Goal: Information Seeking & Learning: Learn about a topic

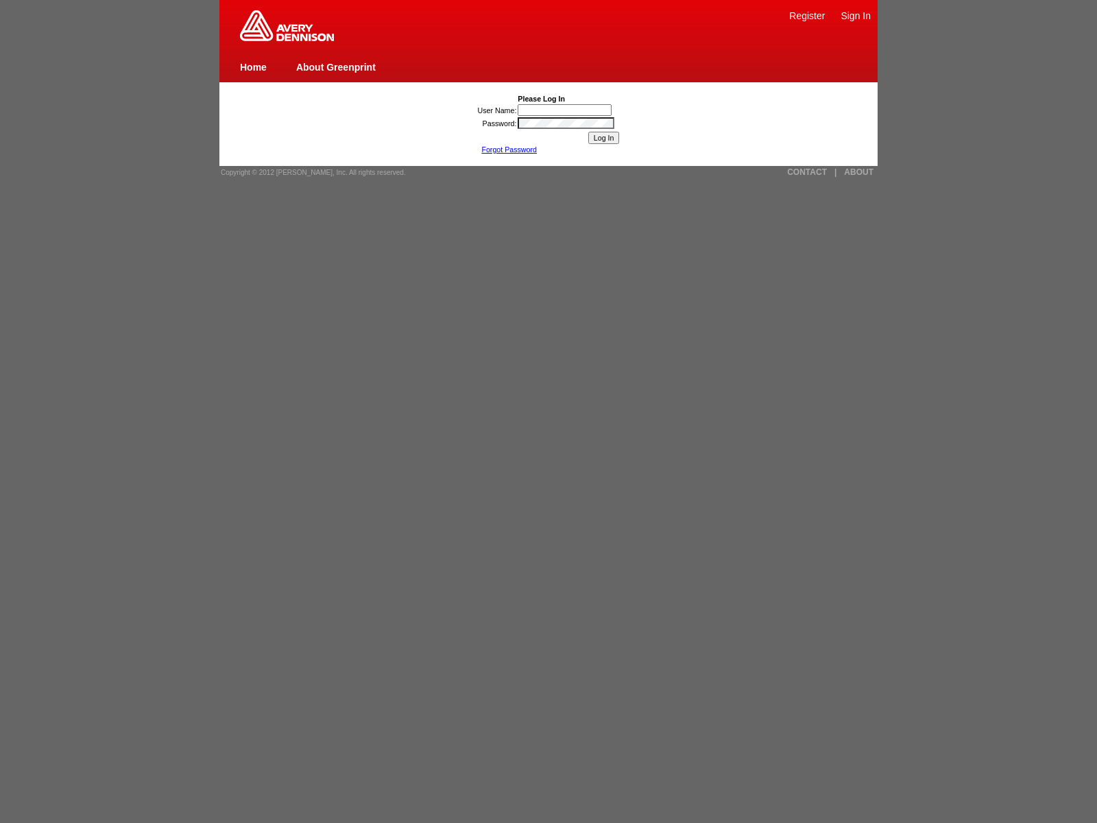
click at [253, 67] on link "Home" at bounding box center [253, 67] width 27 height 11
click at [566, 110] on input "User Name:" at bounding box center [565, 110] width 94 height 12
type input "nessus_was_name_plnzhisy"
click at [604, 138] on input "Log In" at bounding box center [604, 138] width 32 height 12
click at [859, 172] on link "ABOUT" at bounding box center [858, 172] width 29 height 10
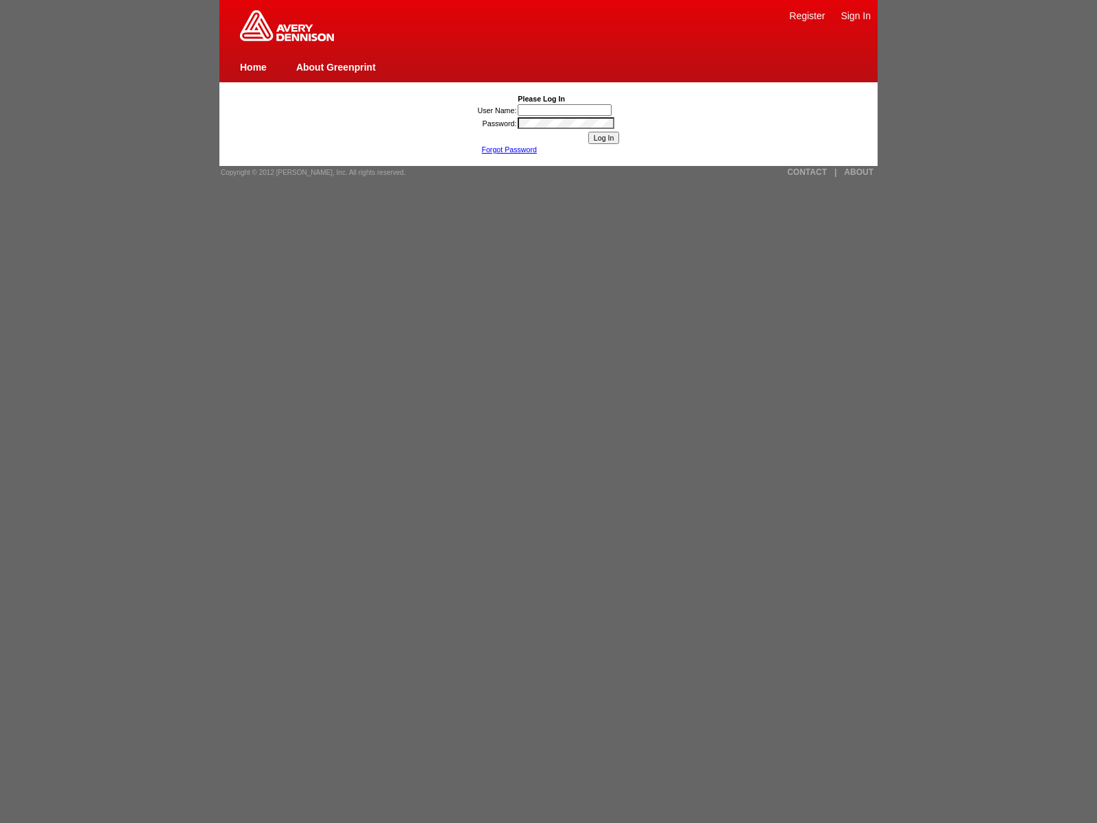
click at [509, 150] on link "Forgot Password" at bounding box center [509, 149] width 56 height 8
click at [835, 172] on link "|" at bounding box center [836, 172] width 2 height 10
click at [807, 172] on link "CONTACT" at bounding box center [807, 172] width 40 height 10
type input "nessus_was_name_tdndahxvwas_hkimoopg2ngf"
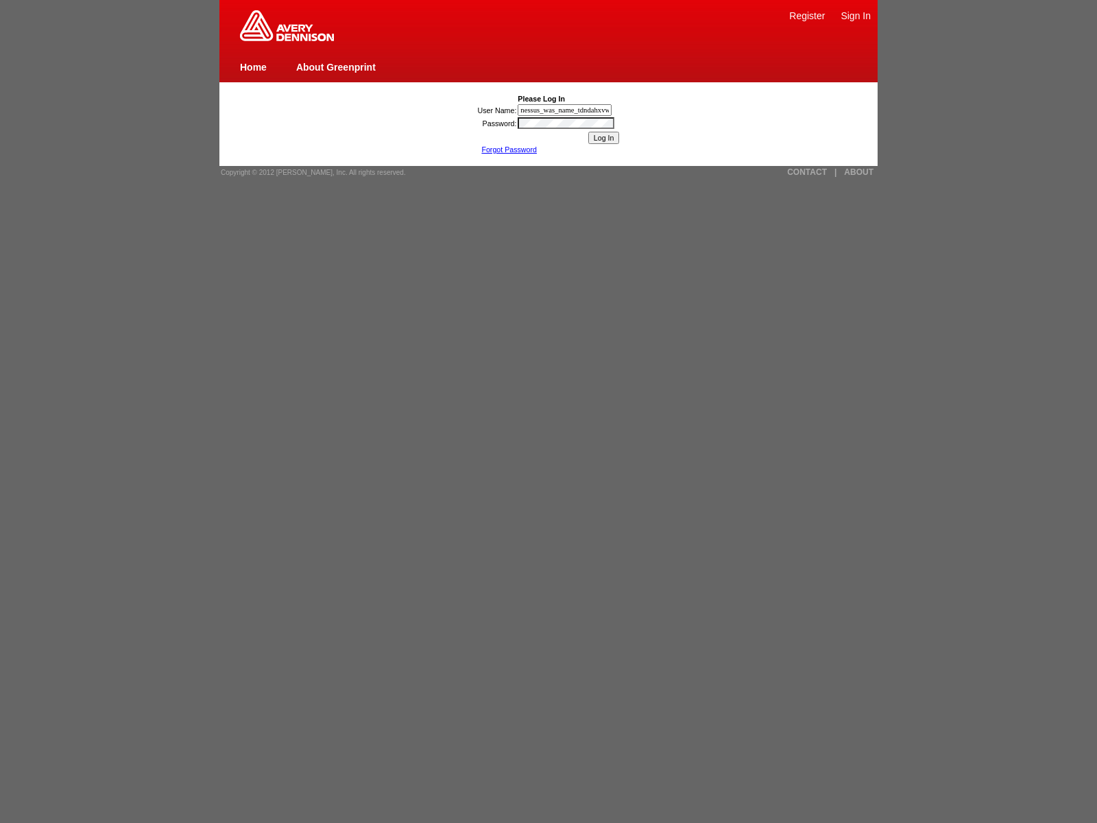
type input "nessus_was_name_tdndahxvwas_hkimoopg2ngfjaVasCript:/*-/*`/*`/*'/*"/**/(/* */oNc…"
type input "nessus_was_name_tdndahxvwas_hkimoopg2ngfjavascript:[DOMAIN_NAME]._tenable_wassc…"
type input "javascript:window.top._tenable_wasscan_js_namespace_taint_tracer.log_execution_…"
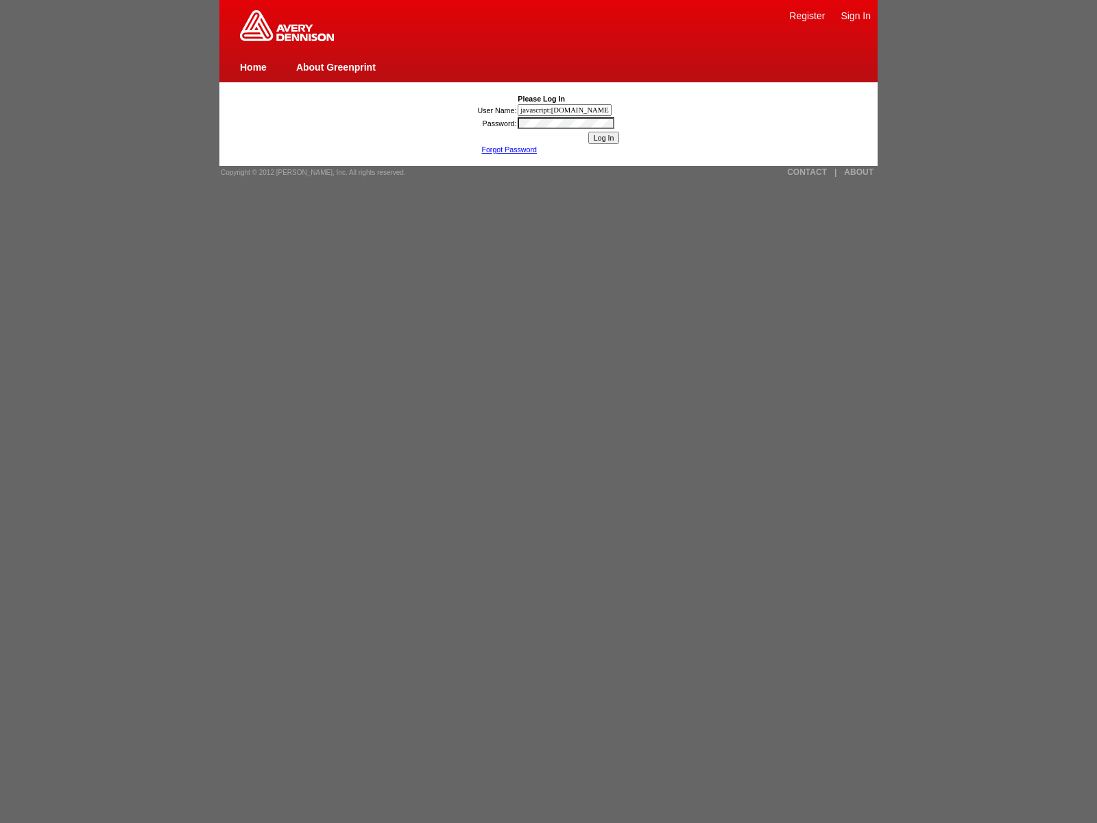
scroll to position [0, 1385]
type input ""><img src=x onerror=window.top._tenable_wasscan_js_namespace_taint_tracer.log_…"
type input "nessus_was_name_tdndahxvwas_hkimoopg2ngf"><img src=x onerror=[DOMAIN_NAME]._ten…"
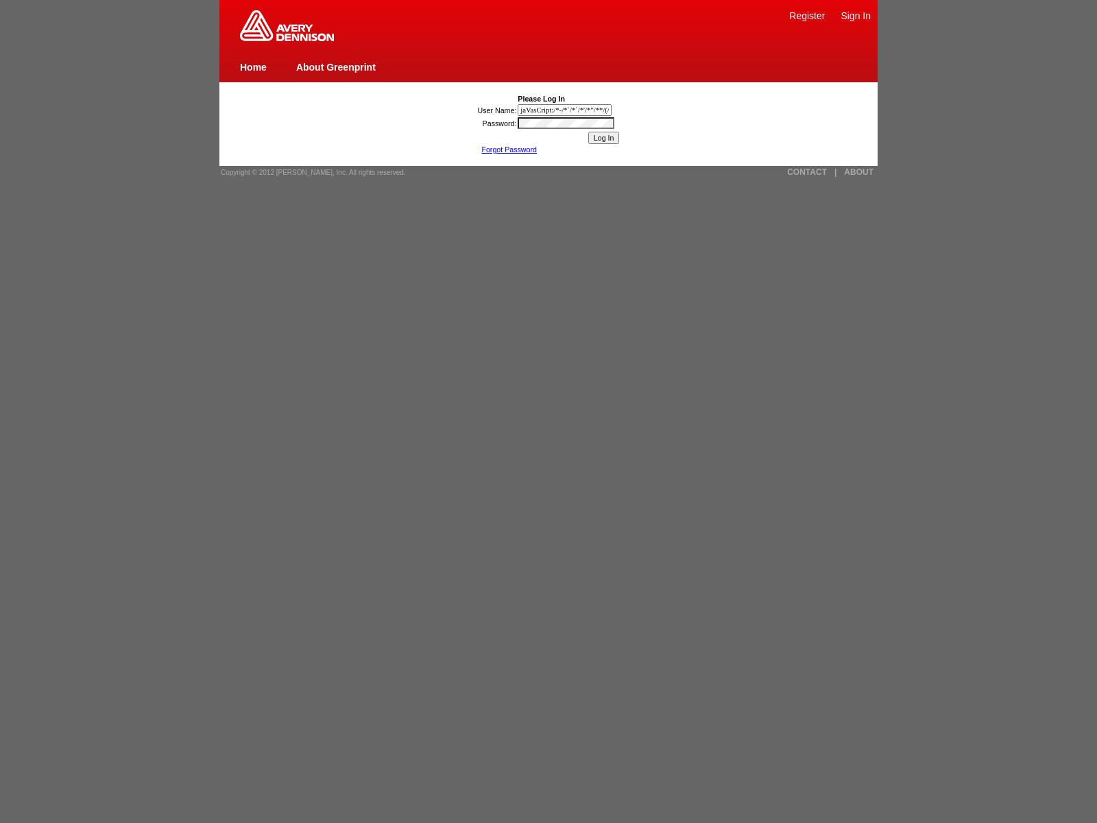
type input "jaVasCript:/*-/*`/*`/*'/*"/**/(/* */oNcliCk=[DOMAIN_NAME]._tenable_wasscan_js_n…"
type input "1){window.top._tenable_wasscan_js_namespace_taint_tracer.log_execution_flow_sin…"
type input "nessus_was_name_tdndahxvwas_hkimoopg2ngf1){window.top._tenable_wasscan_js_names…"
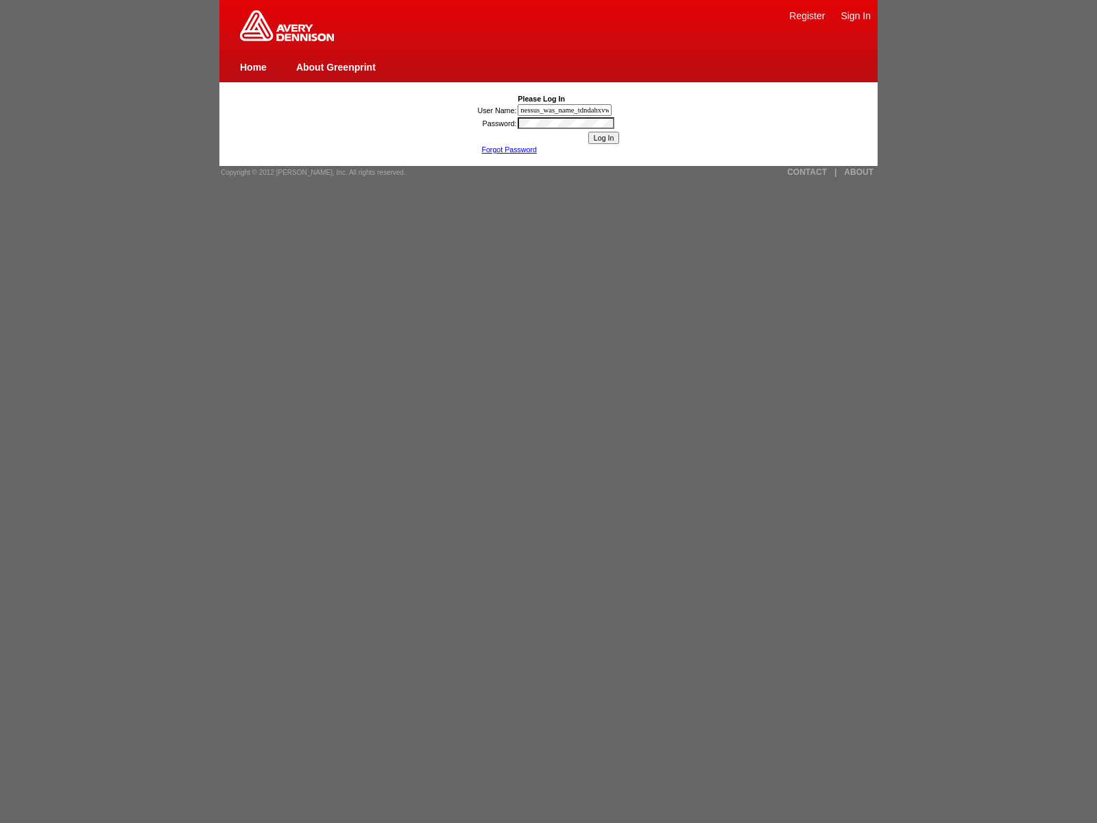
scroll to position [0, 316]
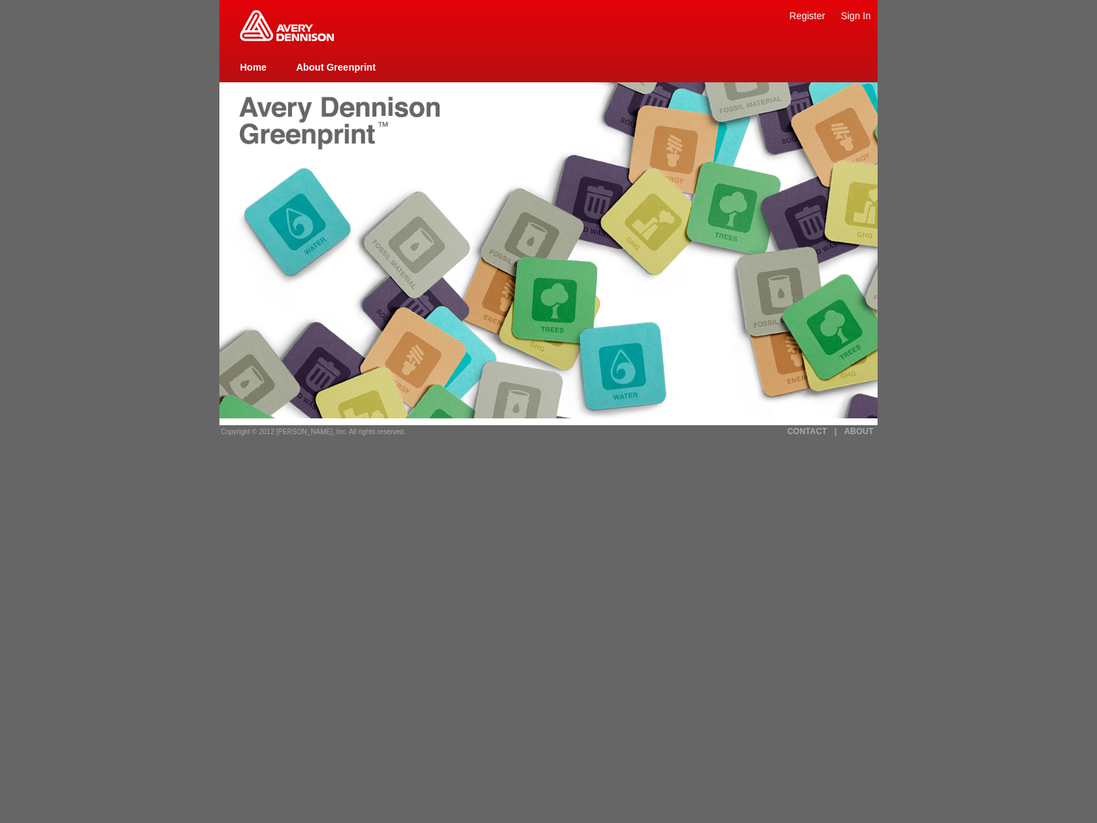
click at [287, 38] on img at bounding box center [287, 25] width 94 height 31
click at [807, 15] on link "Register" at bounding box center [807, 15] width 36 height 11
click at [856, 15] on link "Sign In" at bounding box center [856, 15] width 30 height 11
click at [253, 67] on link "Home" at bounding box center [253, 67] width 27 height 11
click at [335, 67] on link "About Greenprint" at bounding box center [336, 67] width 80 height 11
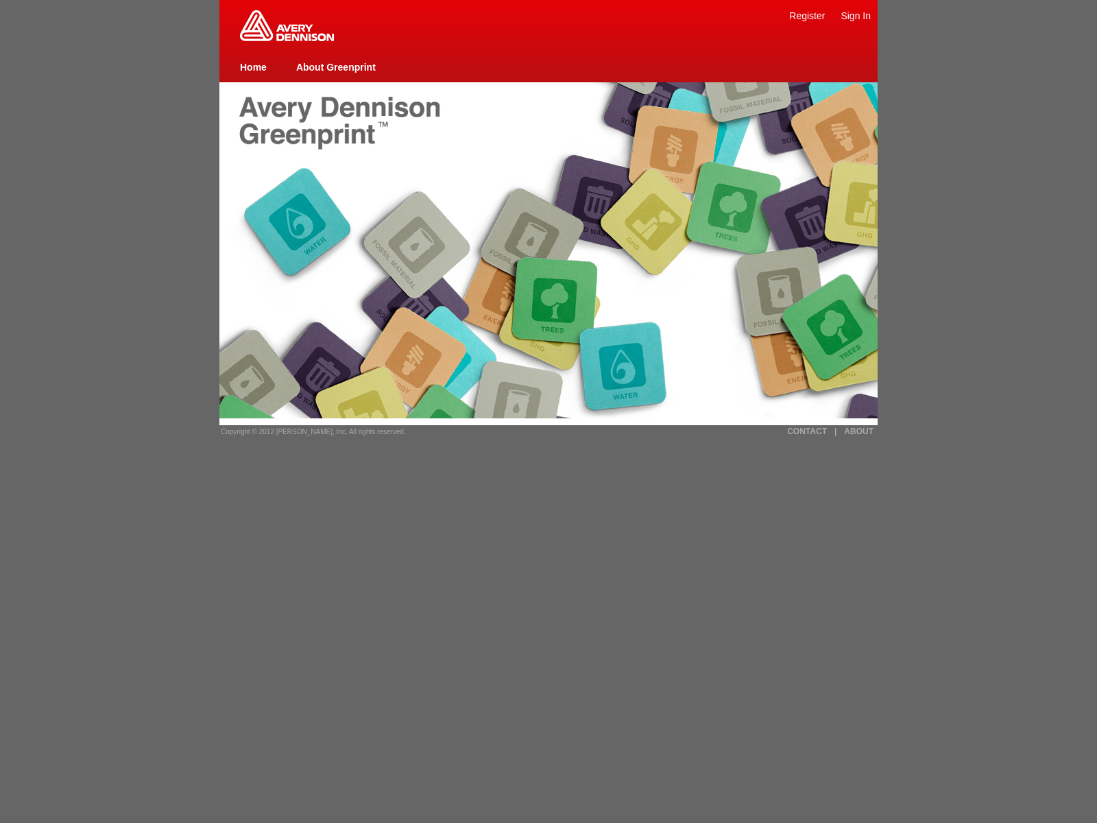
click at [309, 431] on span "Copyright © 2012 [PERSON_NAME], Inc. All rights reserved." at bounding box center [313, 432] width 185 height 8
click at [807, 431] on link "CONTACT" at bounding box center [807, 432] width 40 height 10
click at [835, 431] on link "|" at bounding box center [836, 432] width 2 height 10
click at [859, 431] on link "ABOUT" at bounding box center [858, 432] width 29 height 10
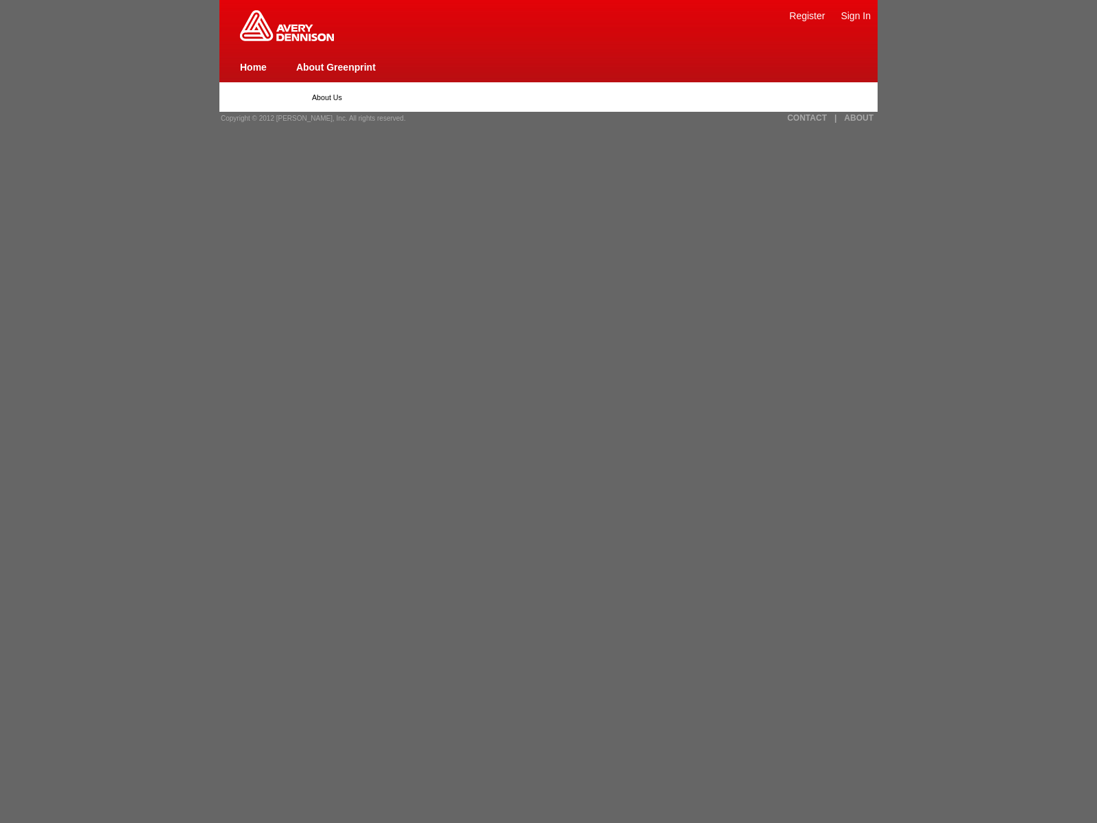
click at [287, 38] on img at bounding box center [287, 25] width 94 height 31
click at [807, 15] on link "Register" at bounding box center [807, 15] width 36 height 11
click at [856, 15] on link "Sign In" at bounding box center [856, 15] width 30 height 11
click at [253, 67] on link "Home" at bounding box center [253, 67] width 27 height 11
click at [335, 67] on link "About Greenprint" at bounding box center [336, 67] width 80 height 11
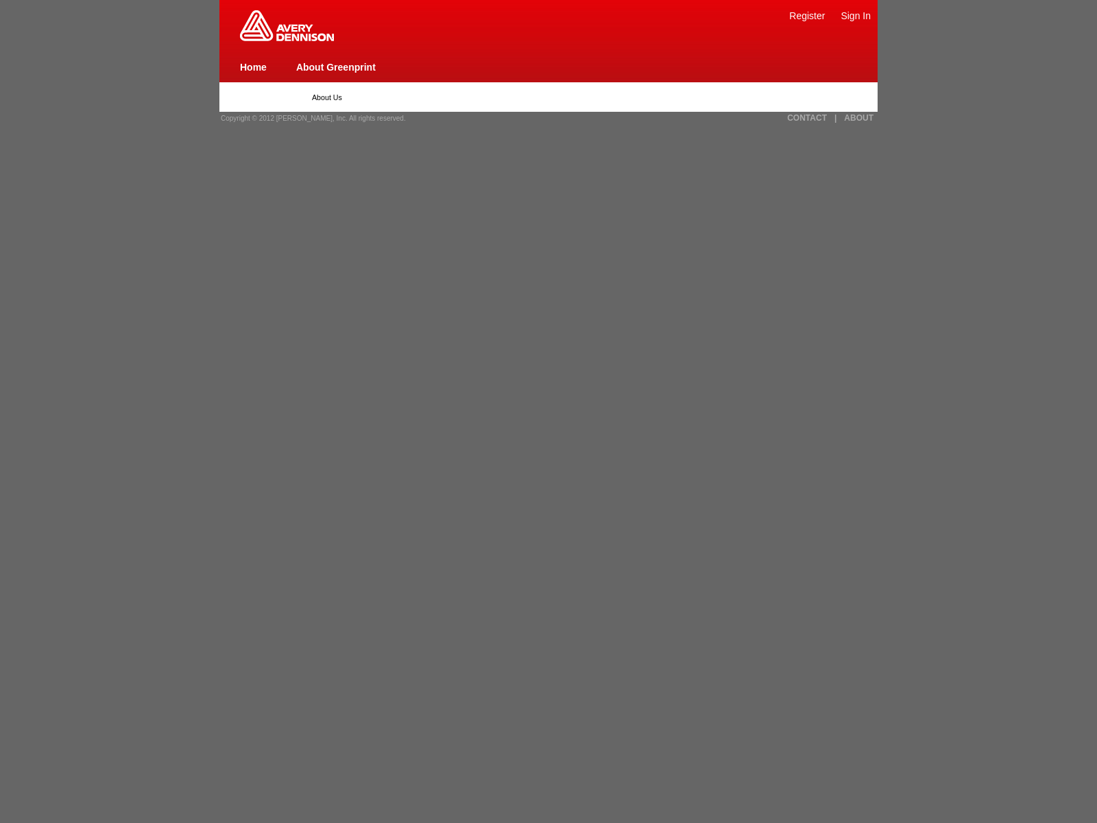
click at [309, 118] on span "Copyright © 2012 [PERSON_NAME], Inc. All rights reserved." at bounding box center [313, 119] width 185 height 8
click at [807, 118] on link "CONTACT" at bounding box center [807, 118] width 40 height 10
click at [835, 118] on link "|" at bounding box center [836, 118] width 2 height 10
click at [859, 118] on link "ABOUT" at bounding box center [858, 118] width 29 height 10
